Goal: Task Accomplishment & Management: Use online tool/utility

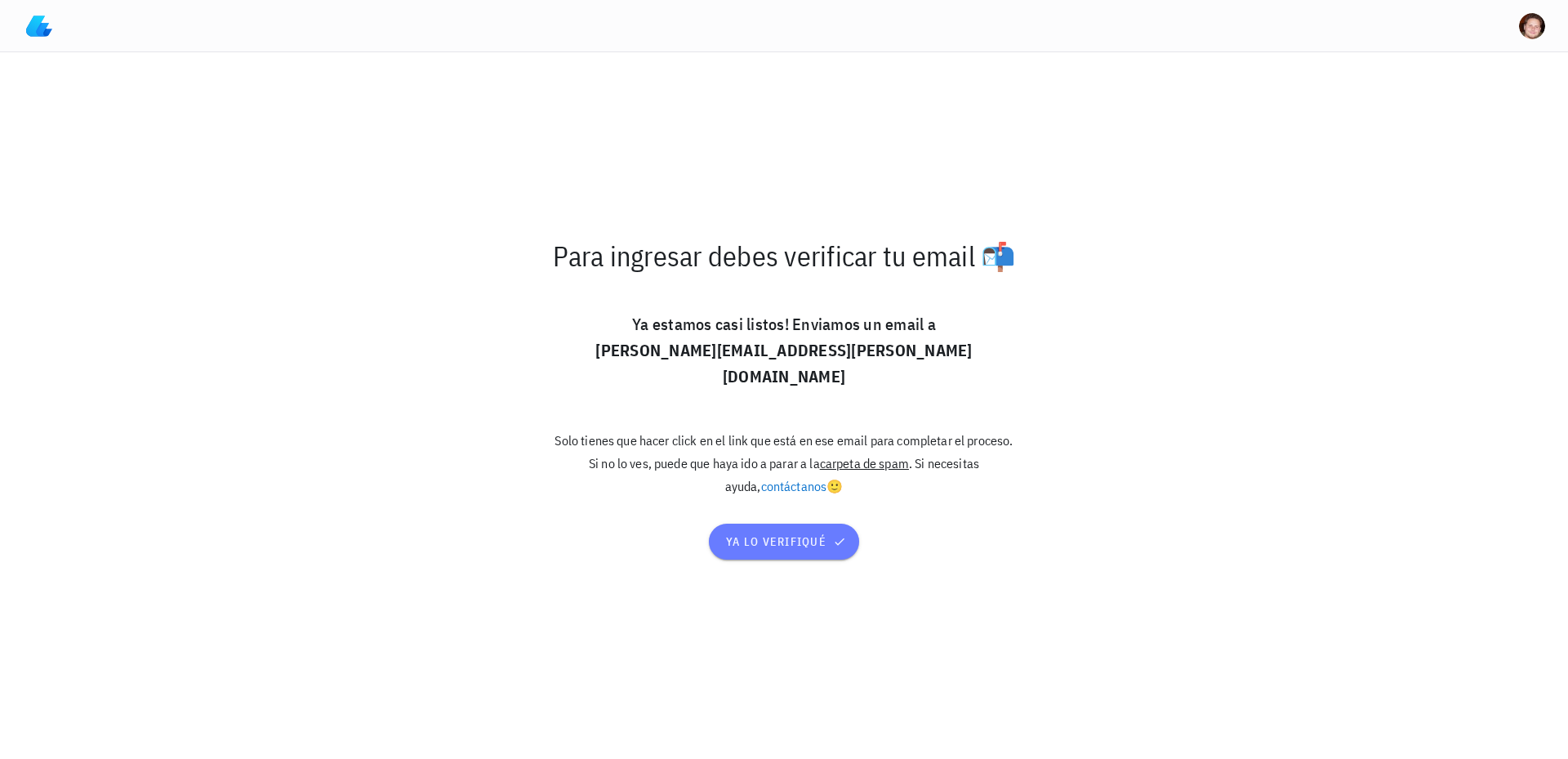
click at [822, 535] on span "ya lo verifiqué" at bounding box center [784, 541] width 118 height 15
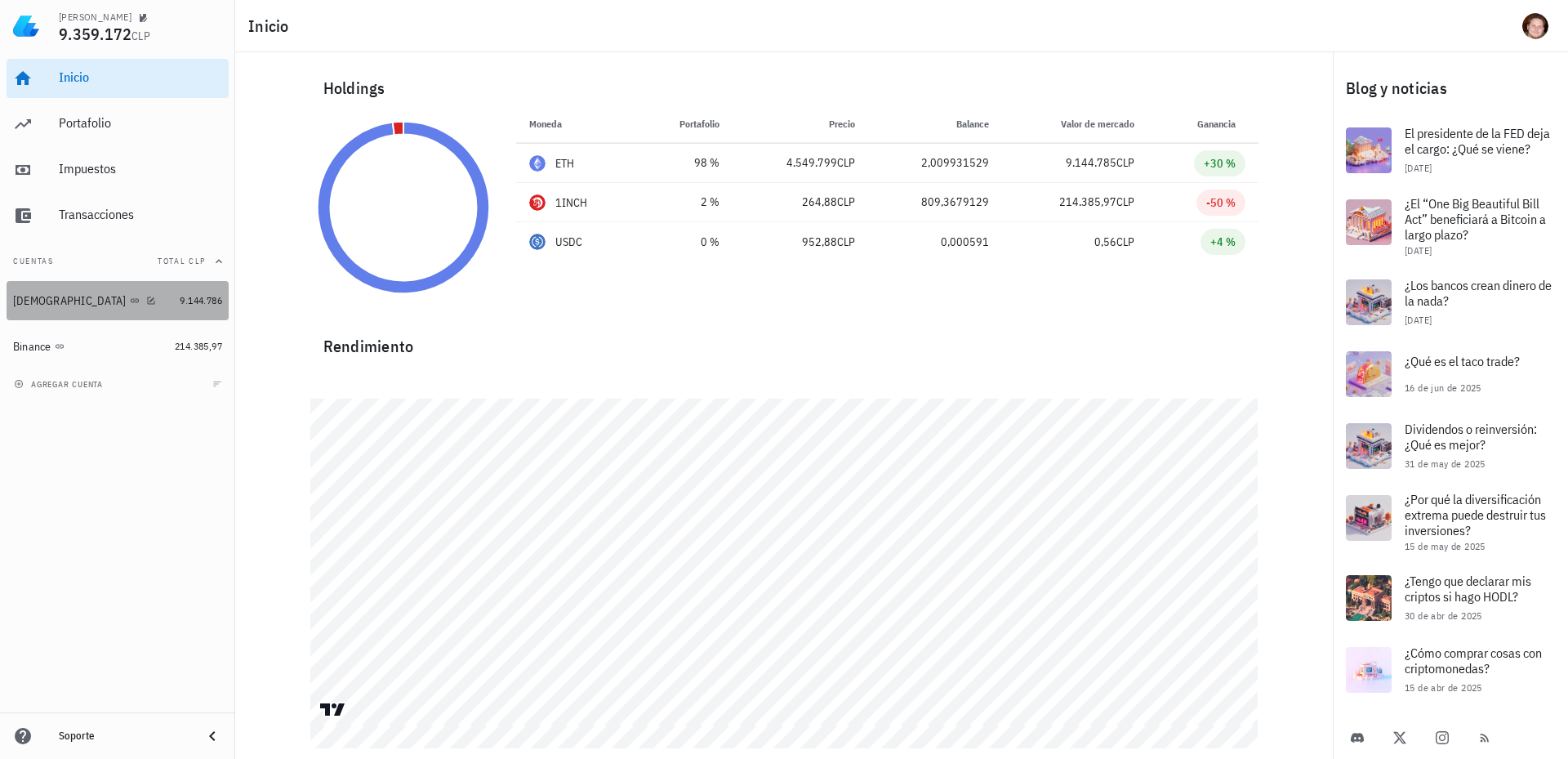
click at [151, 310] on div "[DEMOGRAPHIC_DATA]" at bounding box center [94, 301] width 160 height 35
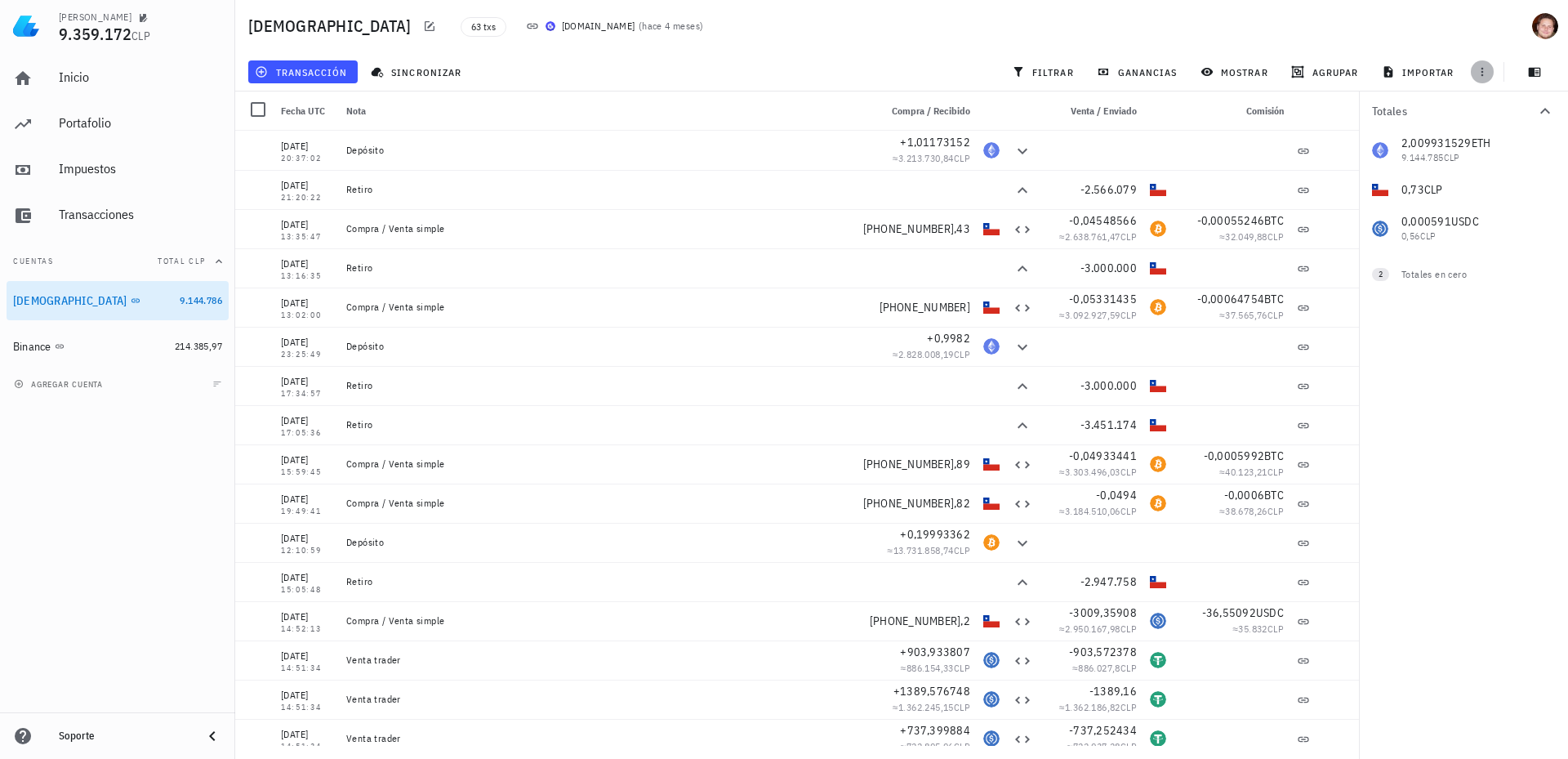
click at [1480, 75] on icon "button" at bounding box center [1483, 73] width 14 height 14
click at [1436, 72] on span "importar" at bounding box center [1420, 73] width 70 height 14
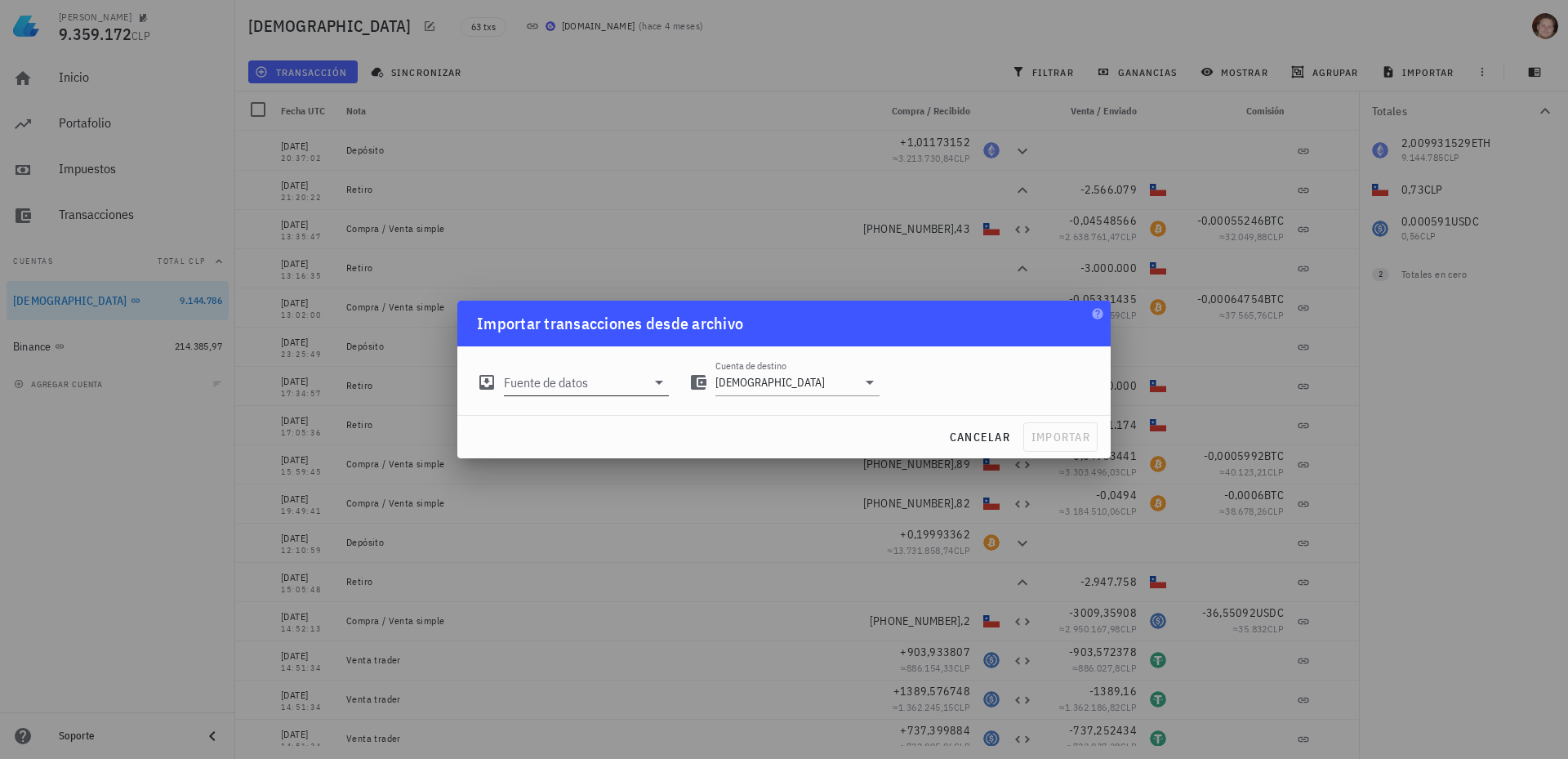
click at [631, 383] on input "Fuente de datos" at bounding box center [574, 382] width 142 height 26
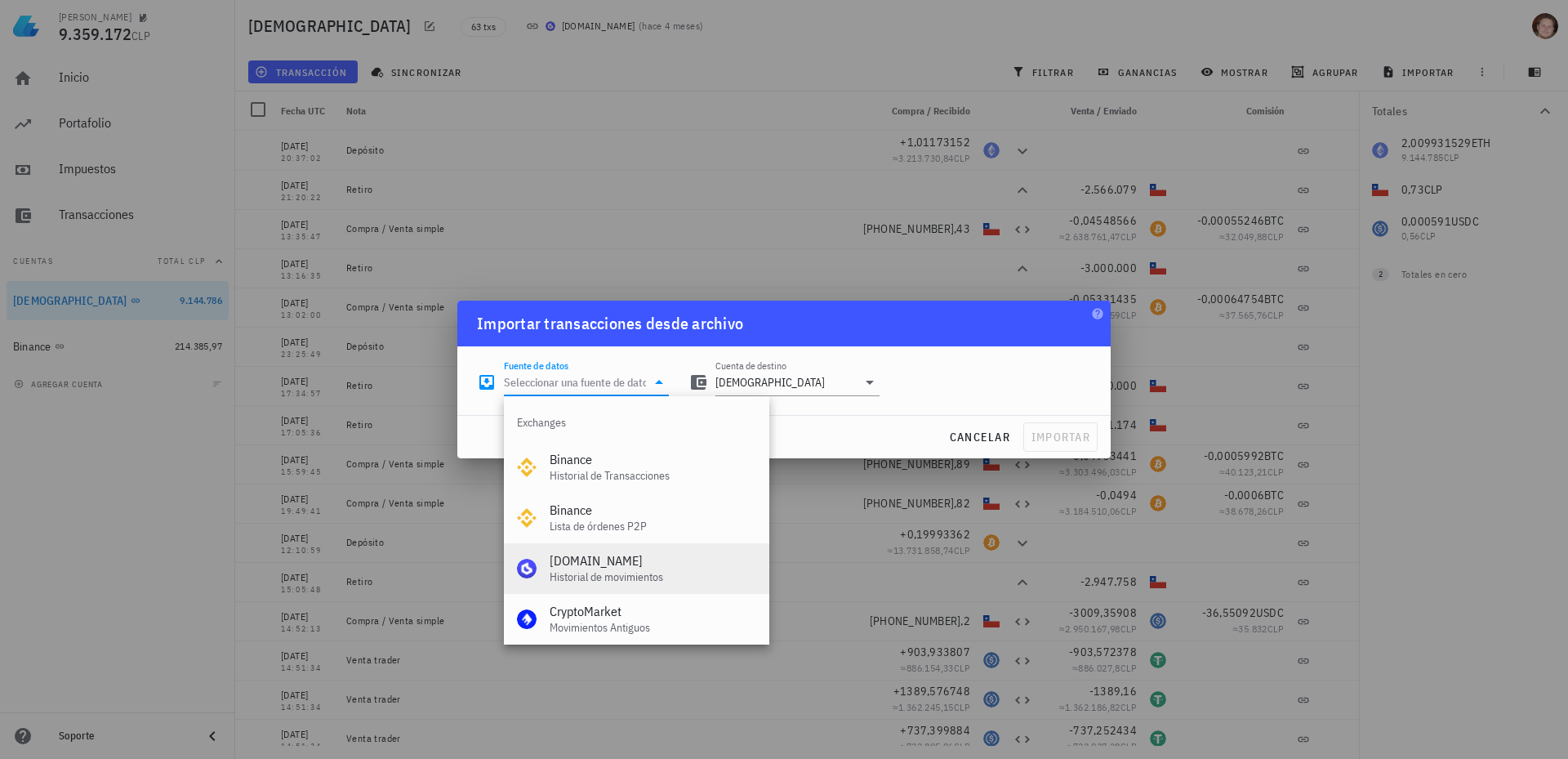
click at [609, 560] on div "Buda.com" at bounding box center [653, 561] width 207 height 15
type input "Buda.com (Historial de movimientos)"
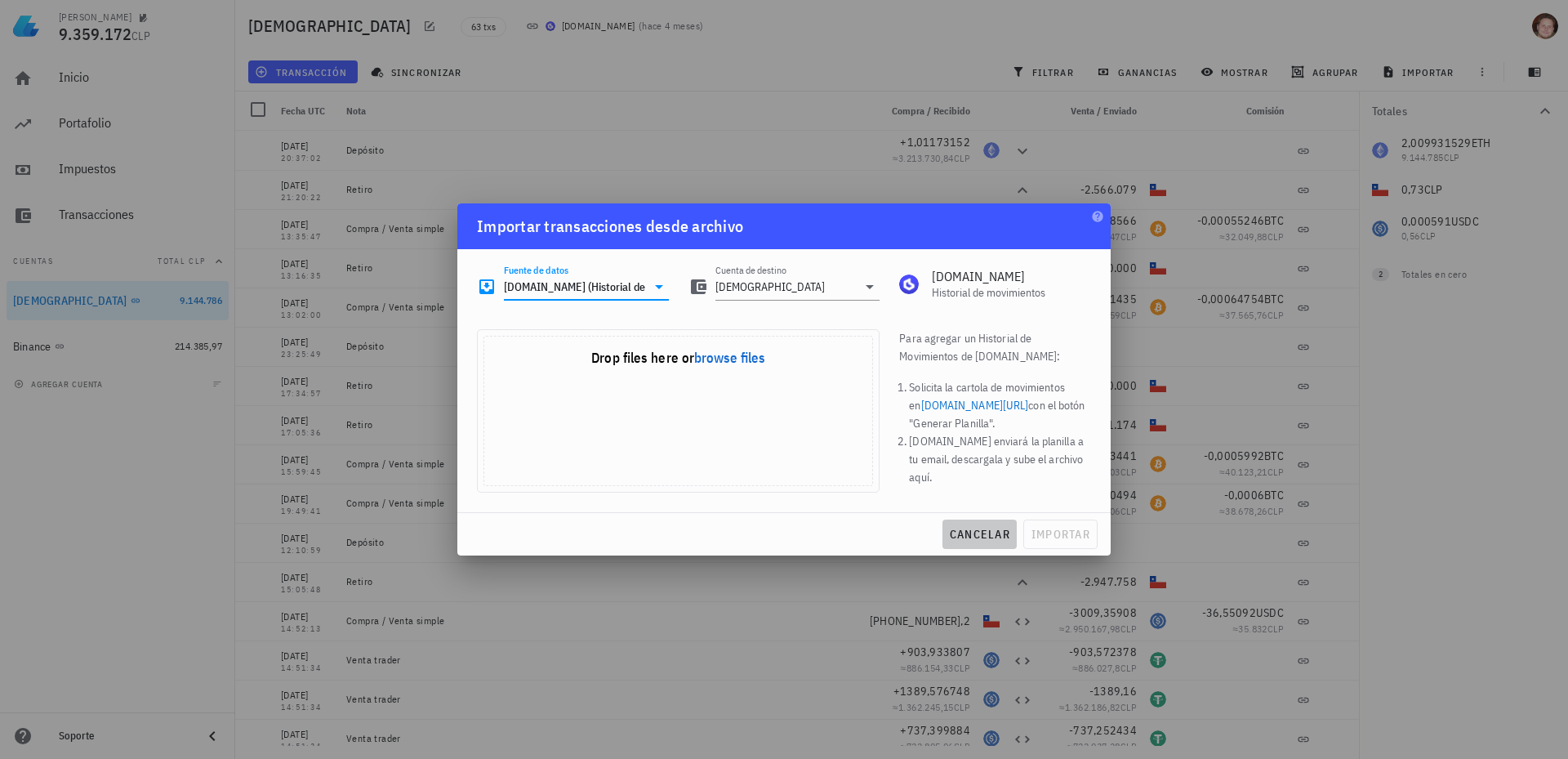
click at [984, 539] on span "cancelar" at bounding box center [979, 534] width 61 height 15
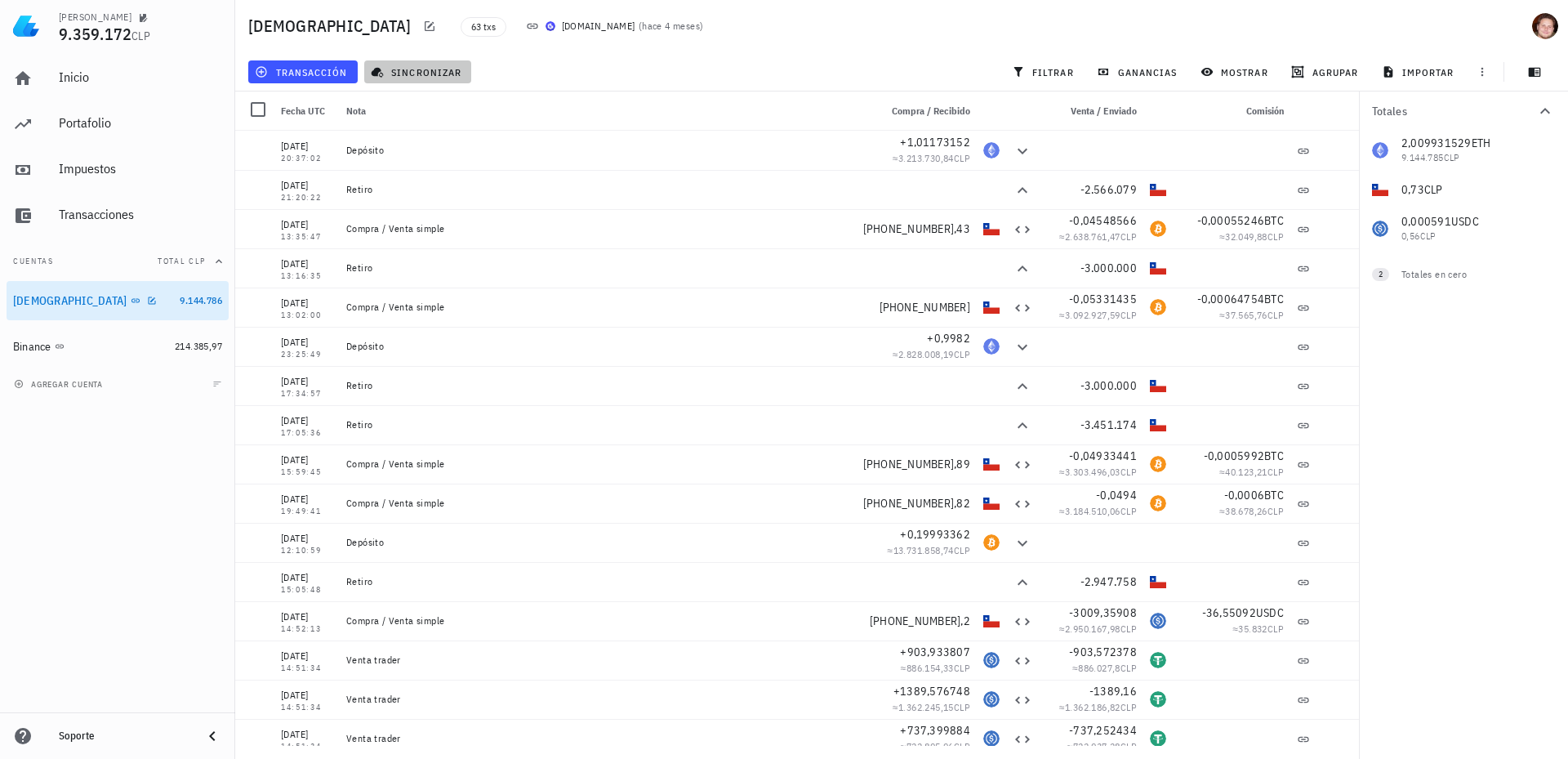
drag, startPoint x: 208, startPoint y: 293, endPoint x: 424, endPoint y: 72, distance: 309.0
click at [424, 72] on span "sincronizar" at bounding box center [418, 73] width 87 height 14
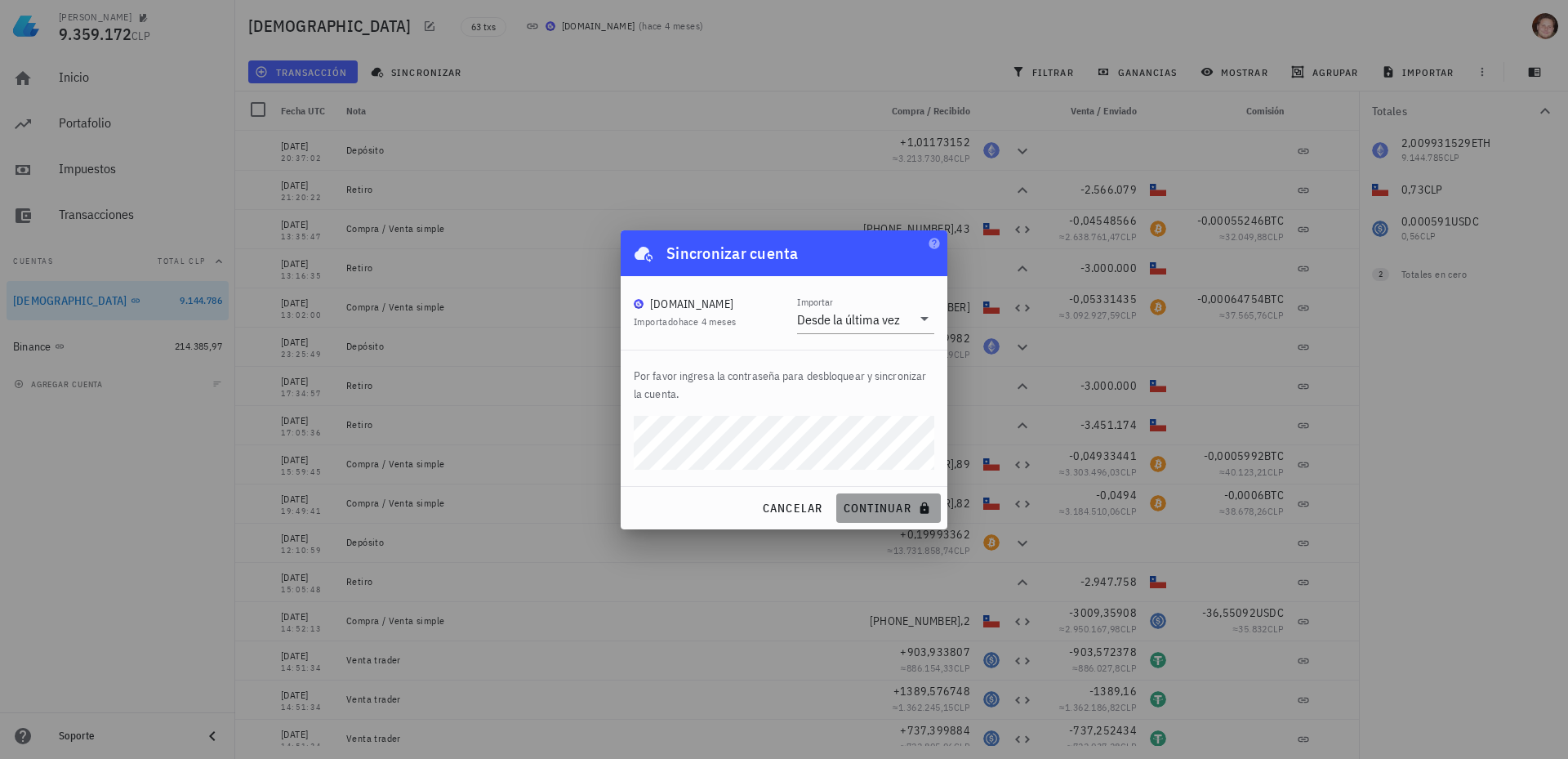
click at [866, 508] on span "continuar" at bounding box center [888, 508] width 92 height 15
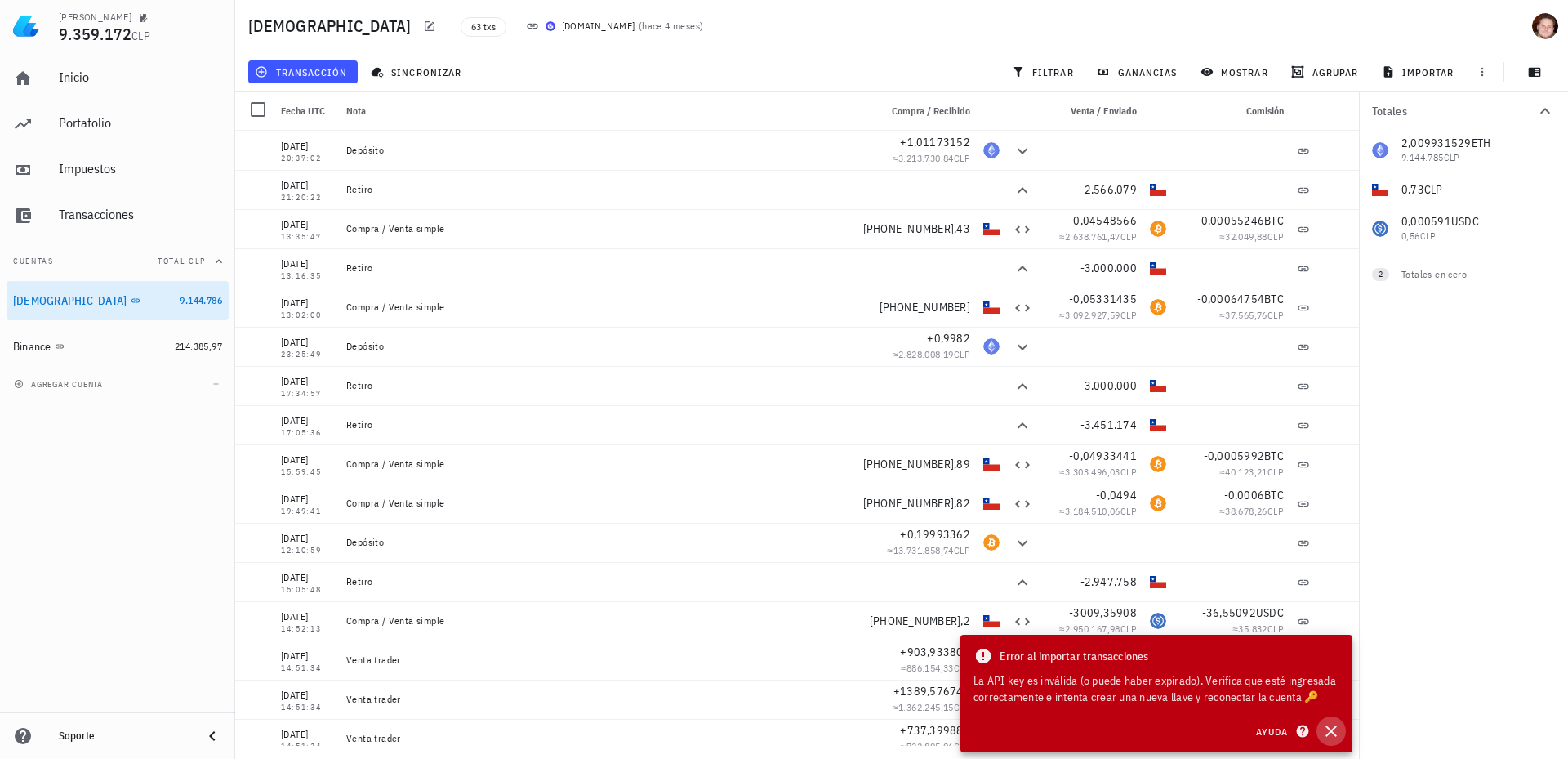
click at [1336, 731] on icon "button" at bounding box center [1331, 731] width 19 height 19
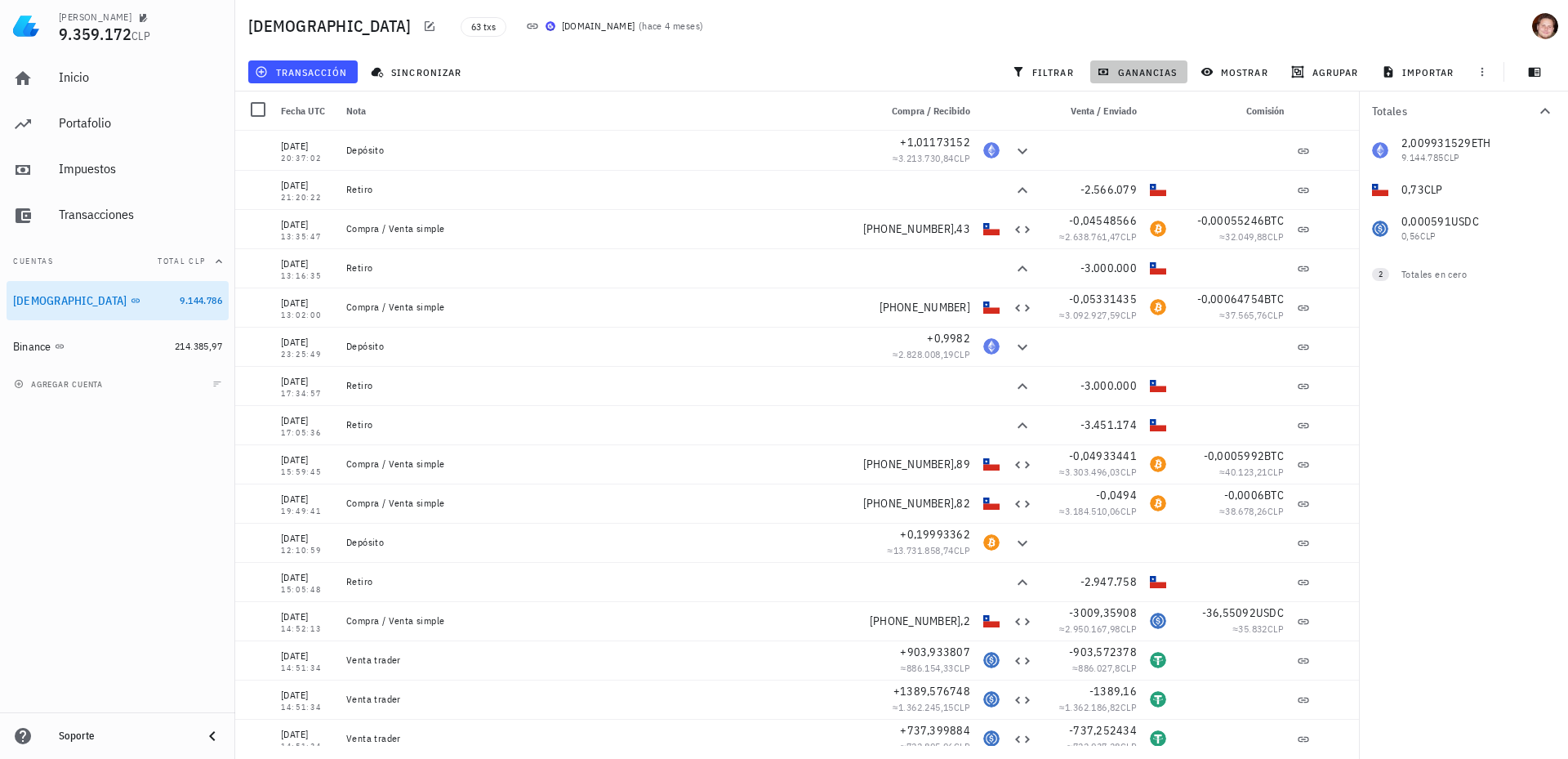
click at [1131, 79] on button "ganancias" at bounding box center [1139, 73] width 98 height 23
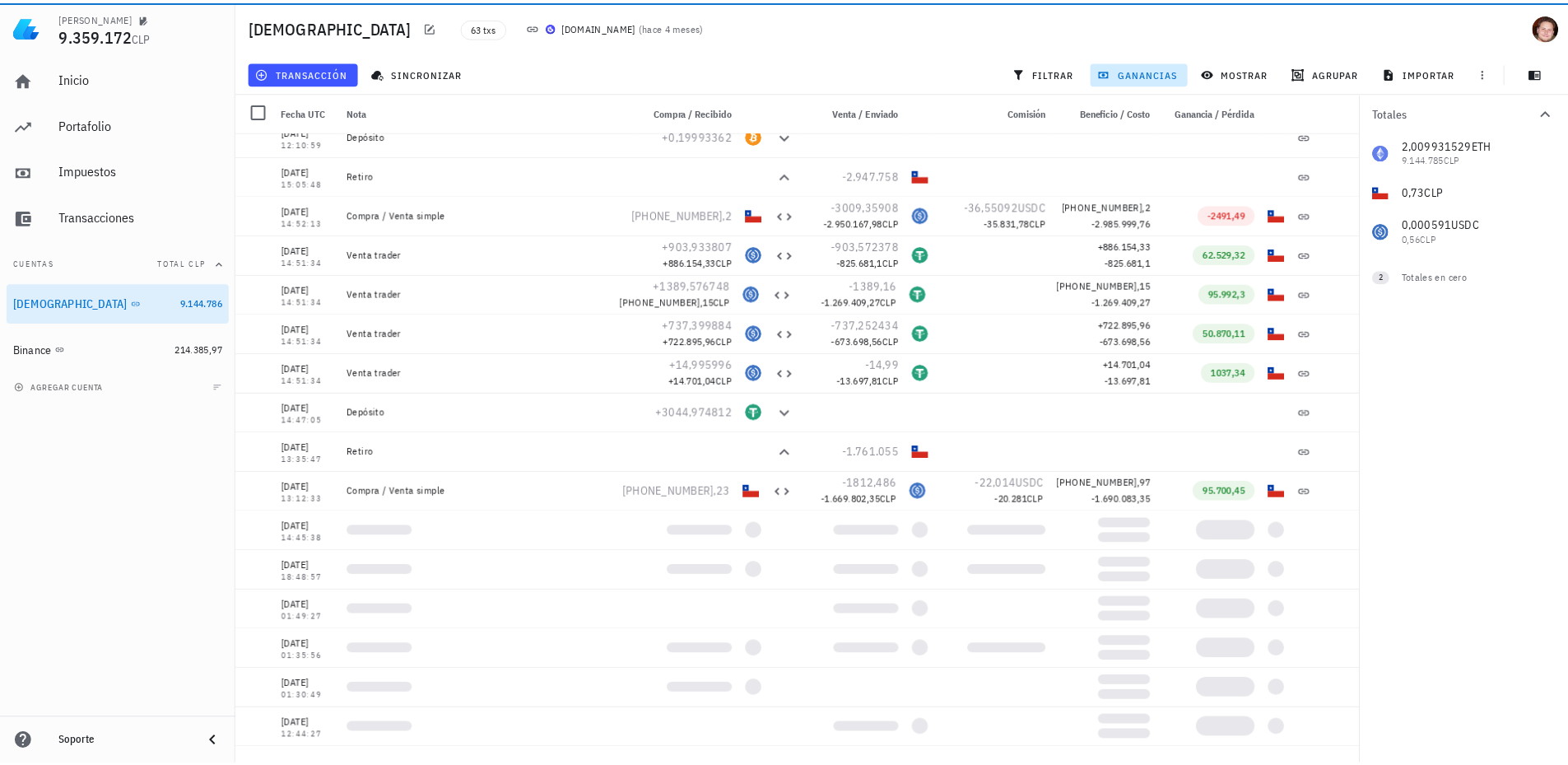
scroll to position [329, 0]
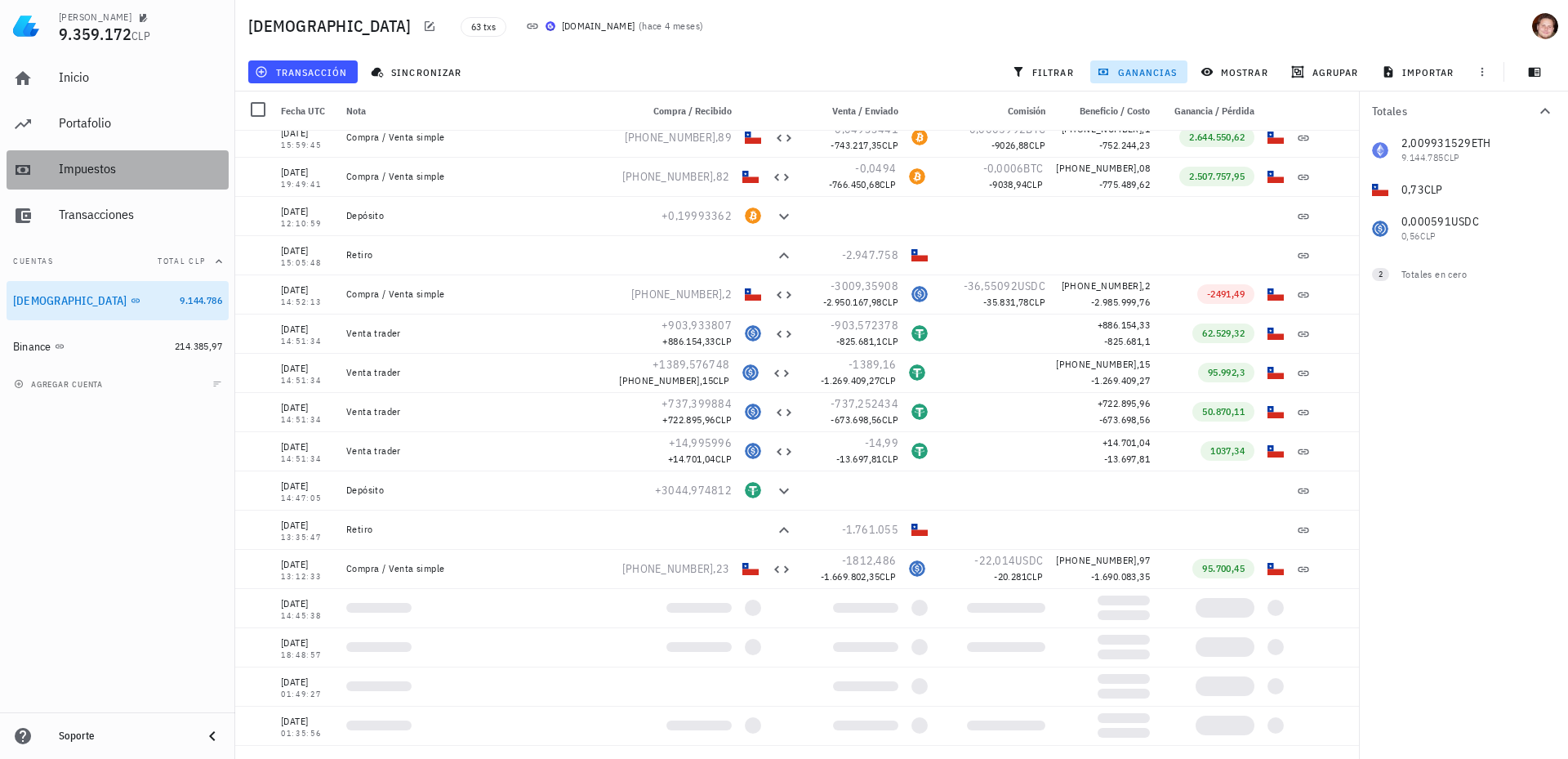
click at [78, 162] on div "Impuestos" at bounding box center [140, 168] width 163 height 15
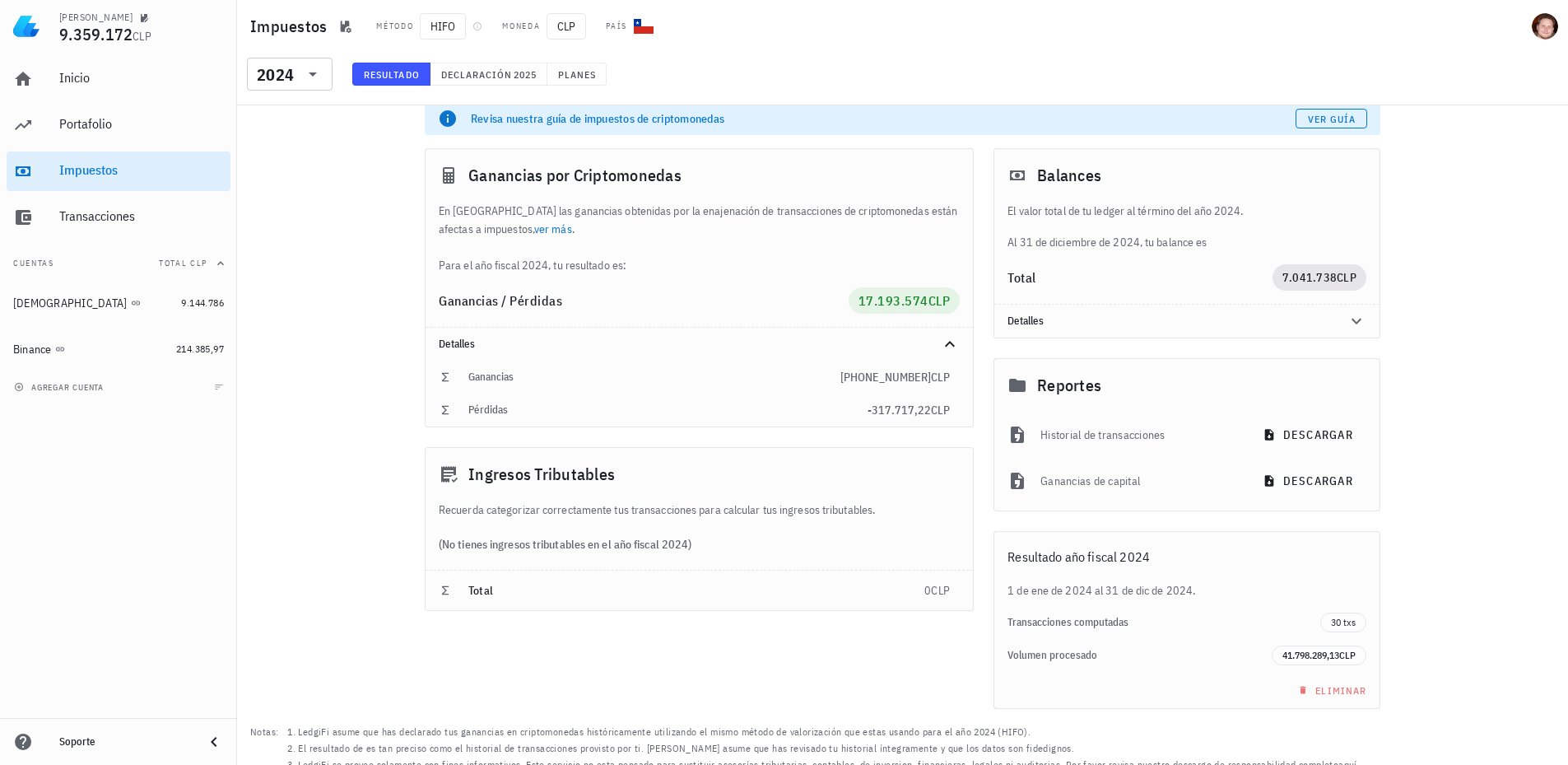
scroll to position [26, 0]
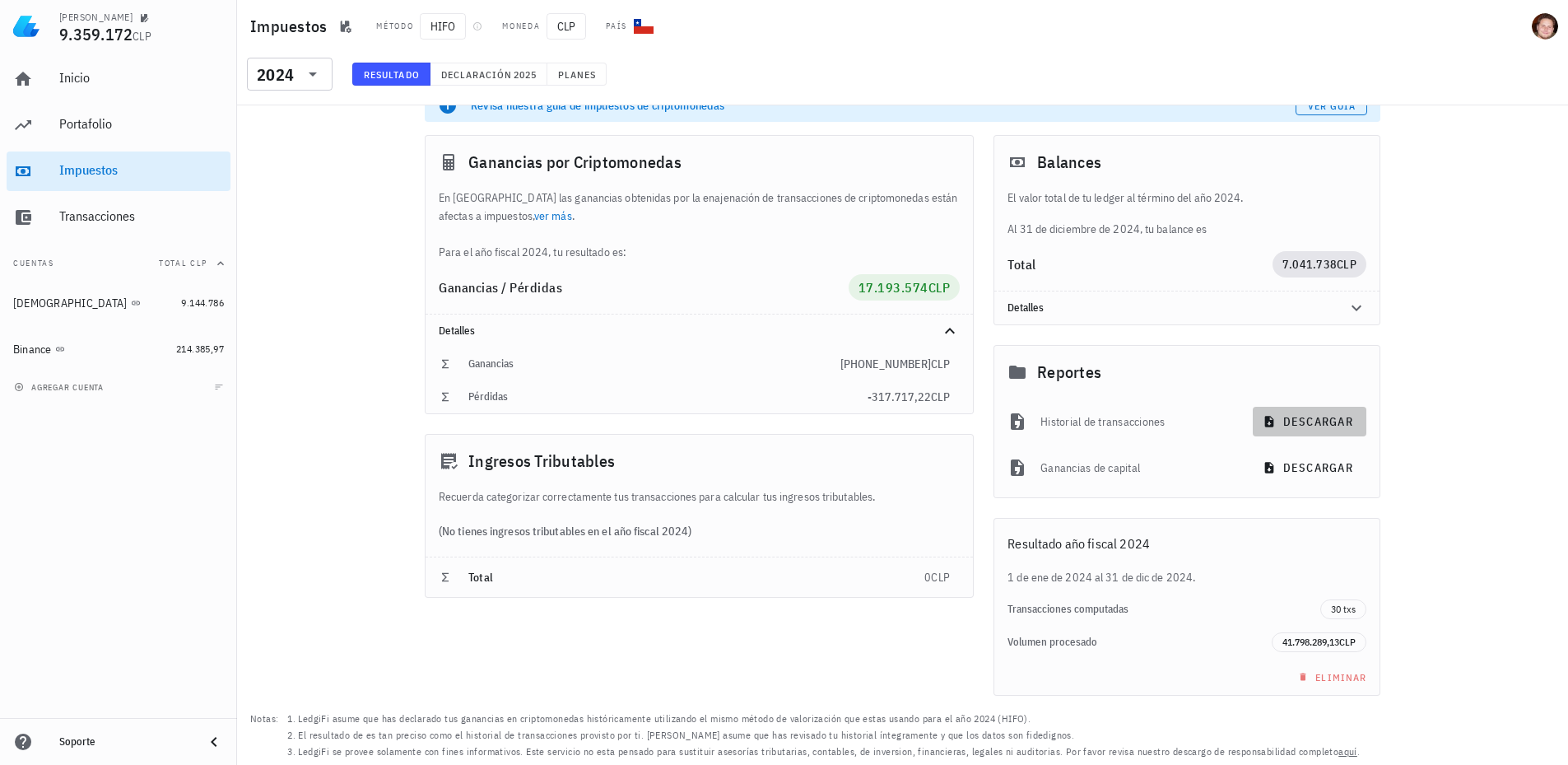
drag, startPoint x: 1328, startPoint y: 421, endPoint x: 1113, endPoint y: 428, distance: 215.1
click at [1113, 428] on div "Historial de transacciones descargar" at bounding box center [1186, 421] width 385 height 46
click at [512, 77] on span "2025" at bounding box center [524, 74] width 24 height 13
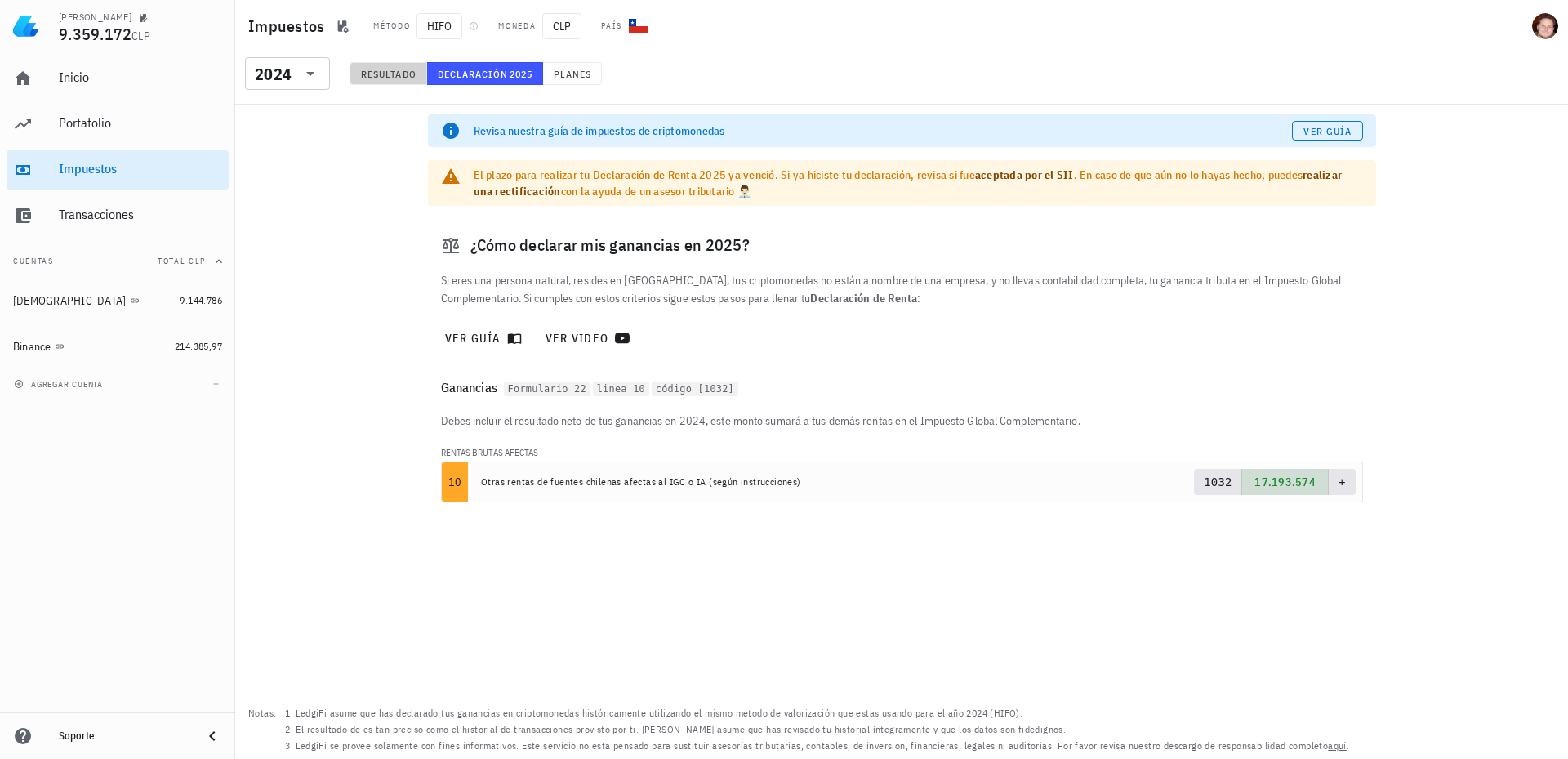
click at [380, 64] on button "Resultado" at bounding box center [389, 73] width 77 height 23
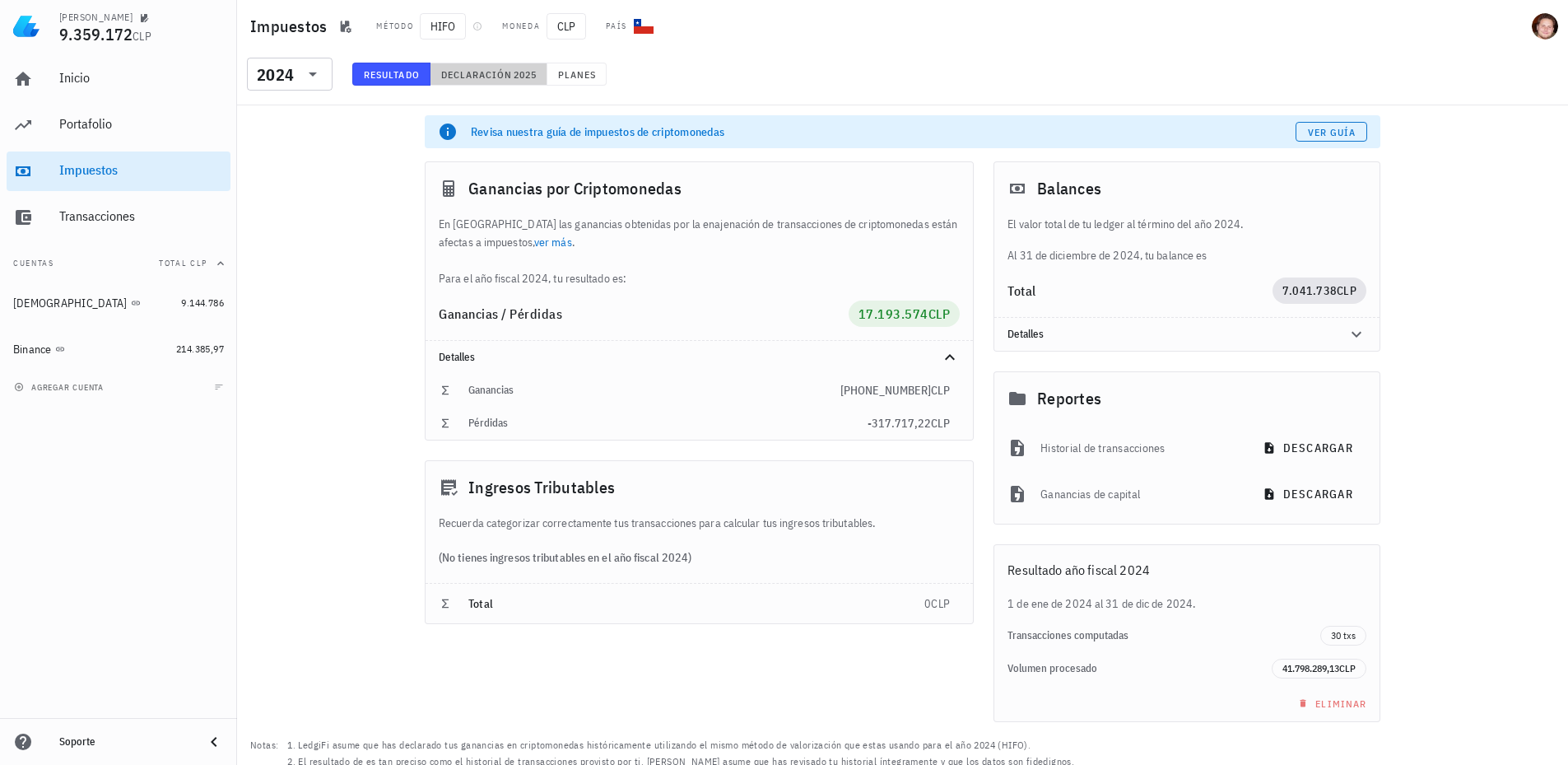
click at [473, 75] on span "Declaración" at bounding box center [476, 74] width 72 height 13
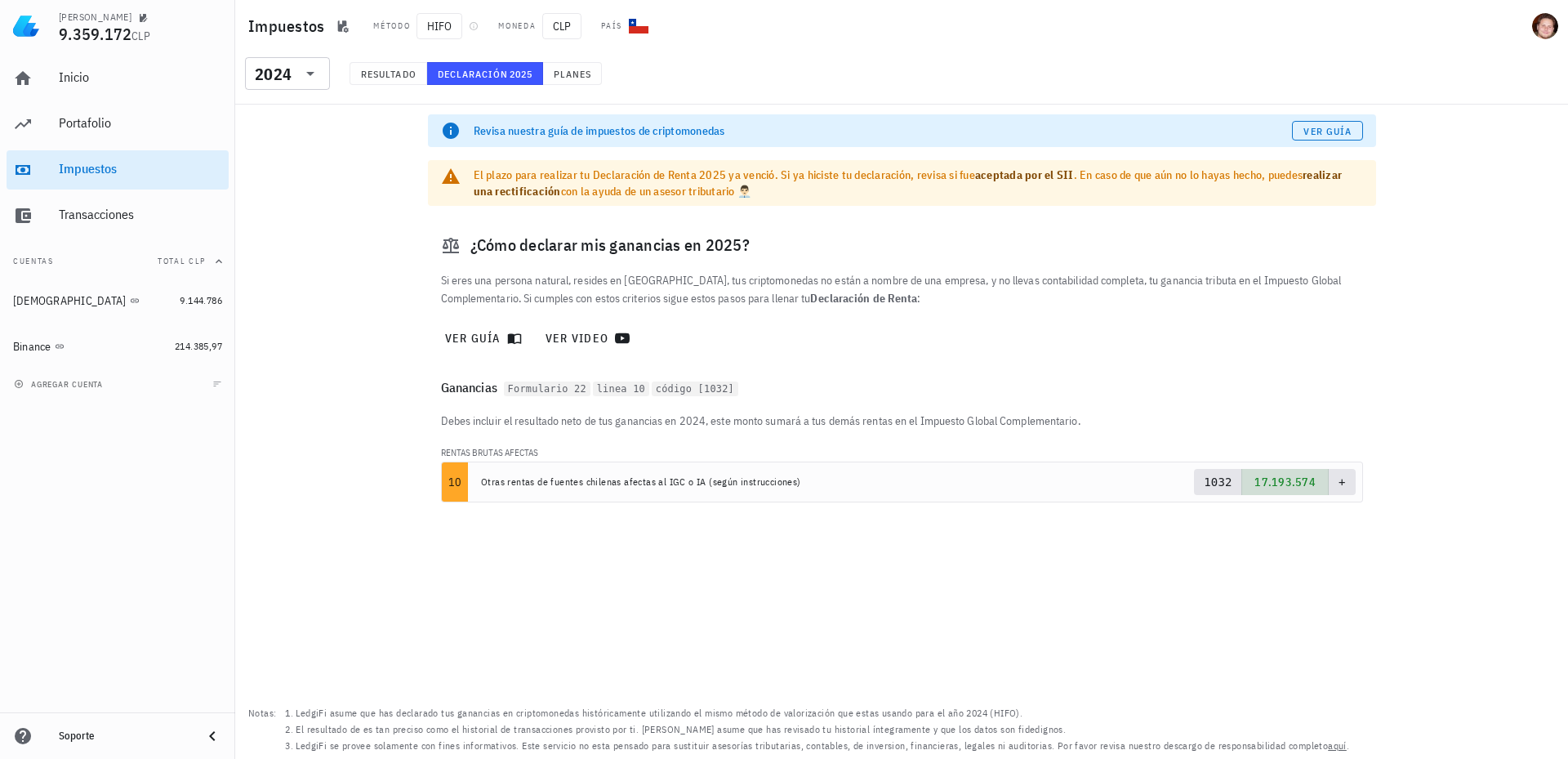
click at [545, 388] on code "Formulario 22" at bounding box center [547, 390] width 87 height 15
click at [372, 66] on button "Resultado" at bounding box center [389, 73] width 77 height 23
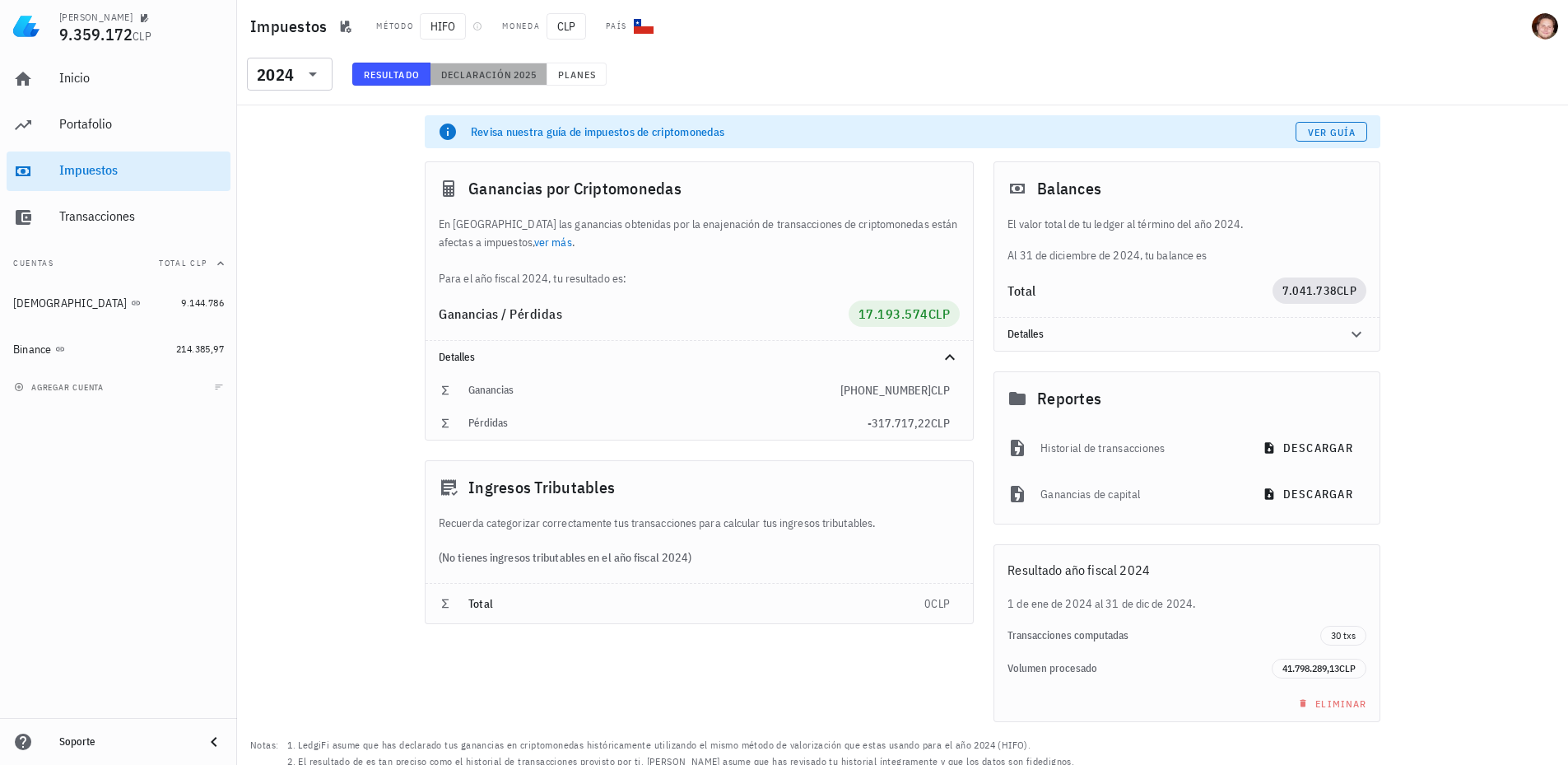
click at [466, 72] on span "Declaración" at bounding box center [476, 74] width 72 height 13
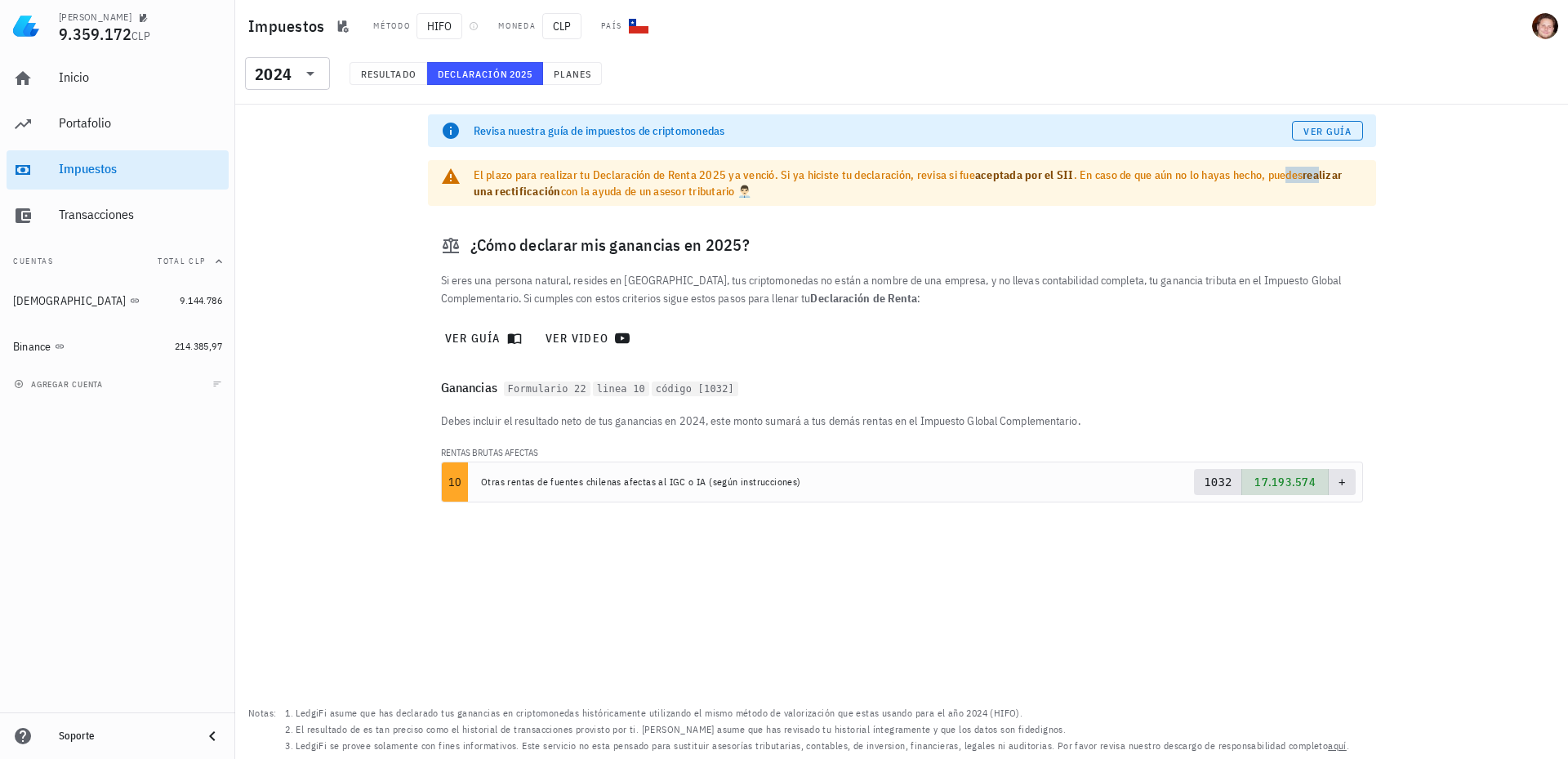
drag, startPoint x: 1297, startPoint y: 164, endPoint x: 1347, endPoint y: 175, distance: 51.2
click at [1347, 175] on div "El plazo para realizar tu Declaración de Renta 2025 ya venció. Si ya hiciste tu…" at bounding box center [902, 183] width 948 height 45
click at [548, 194] on link "realizar una rectificación" at bounding box center [908, 183] width 869 height 31
